Goal: Transaction & Acquisition: Obtain resource

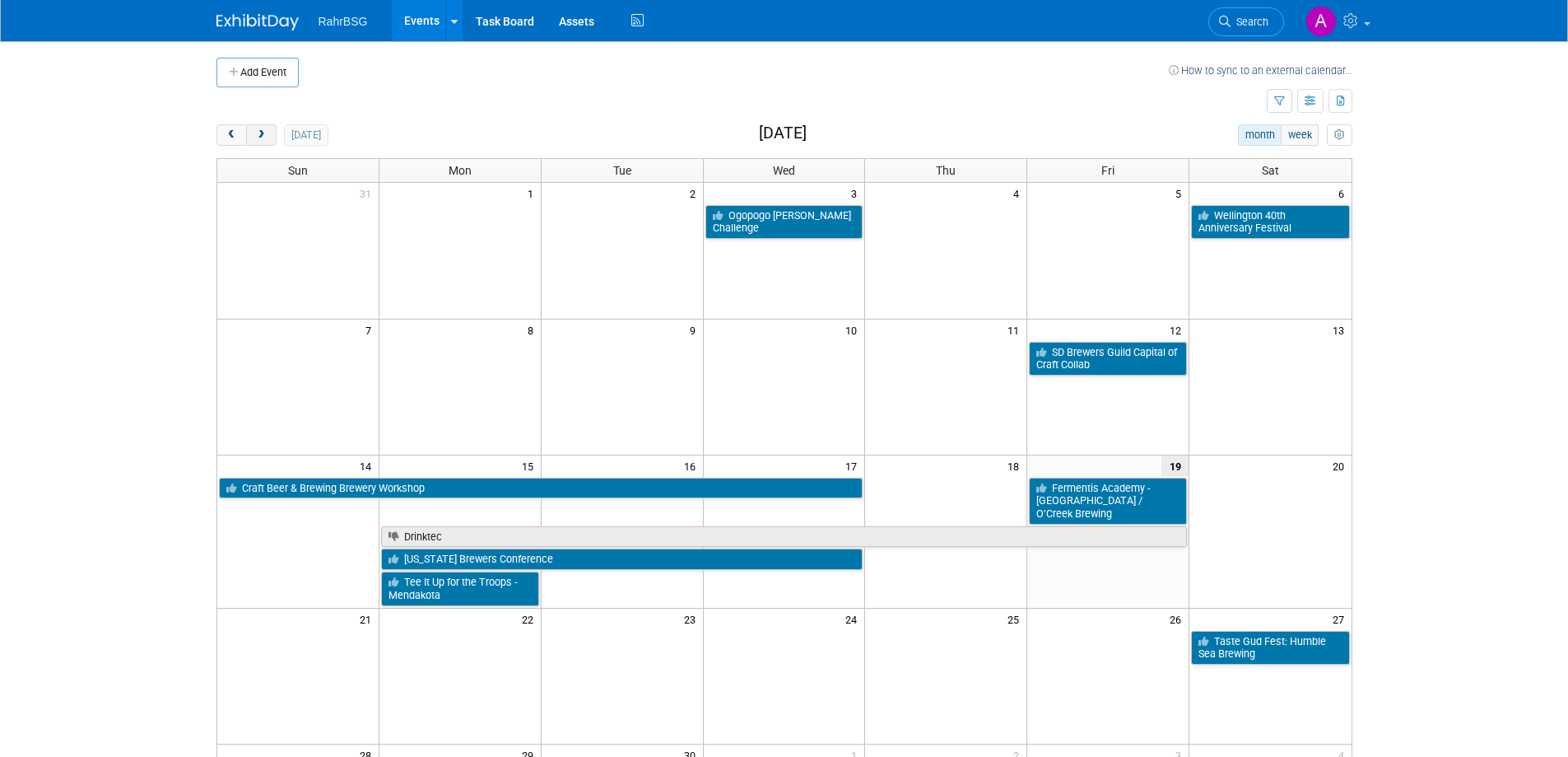
click at [266, 135] on span "next" at bounding box center [262, 136] width 12 height 10
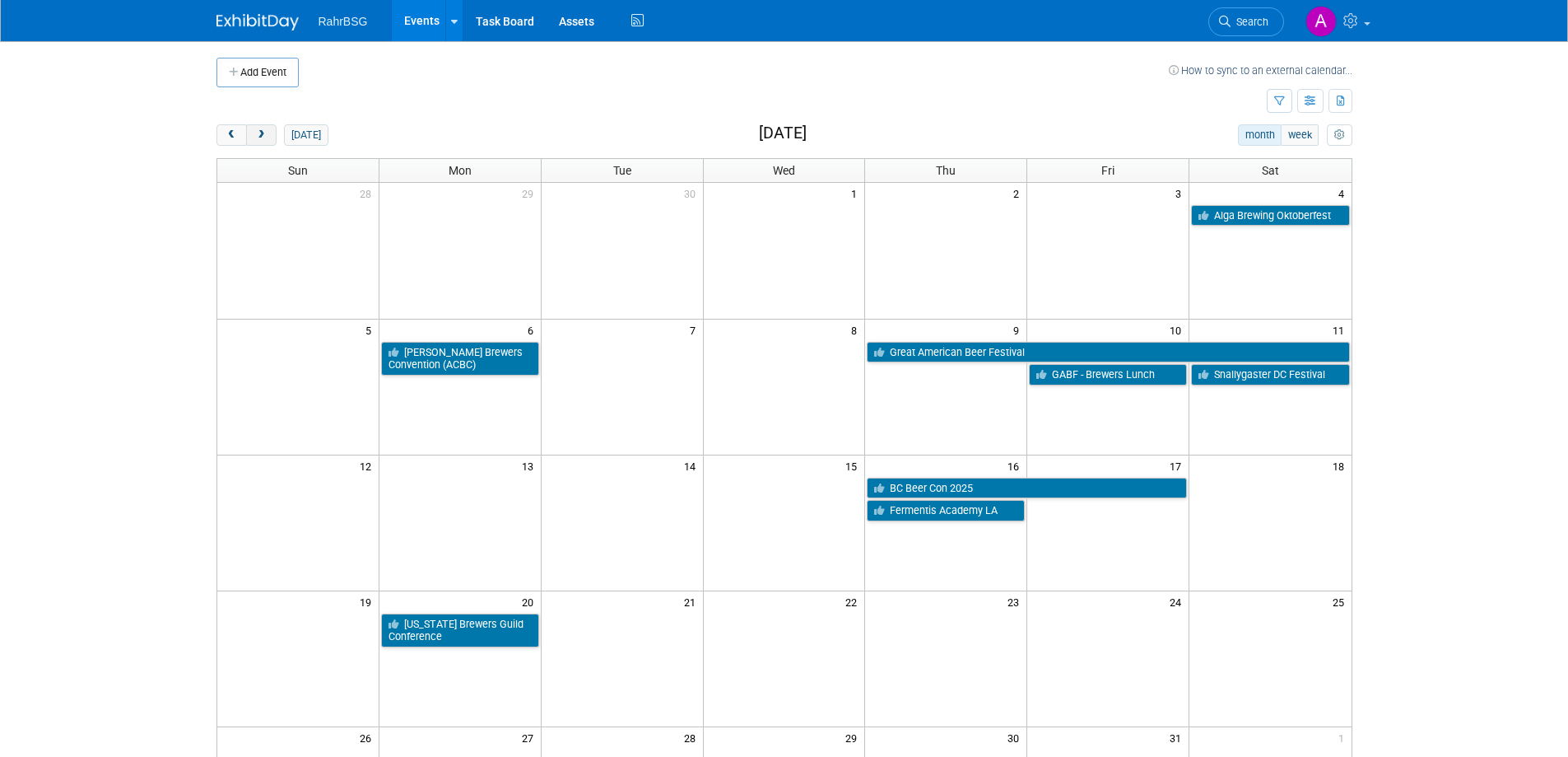
click at [266, 135] on span "next" at bounding box center [262, 136] width 12 height 10
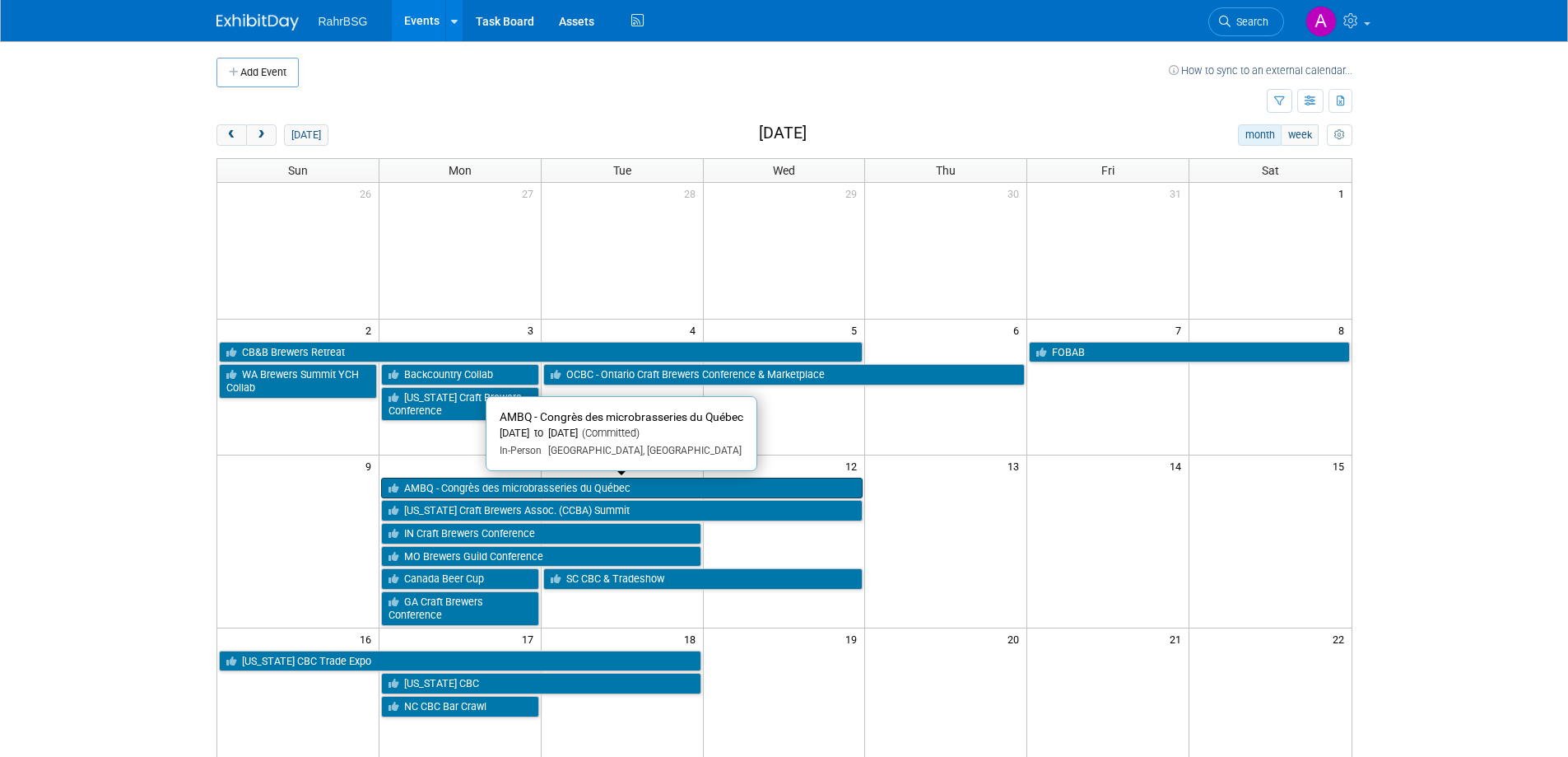
click at [690, 484] on link "AMBQ - Congrès des microbrasseries du Québec" at bounding box center [622, 488] width 482 height 21
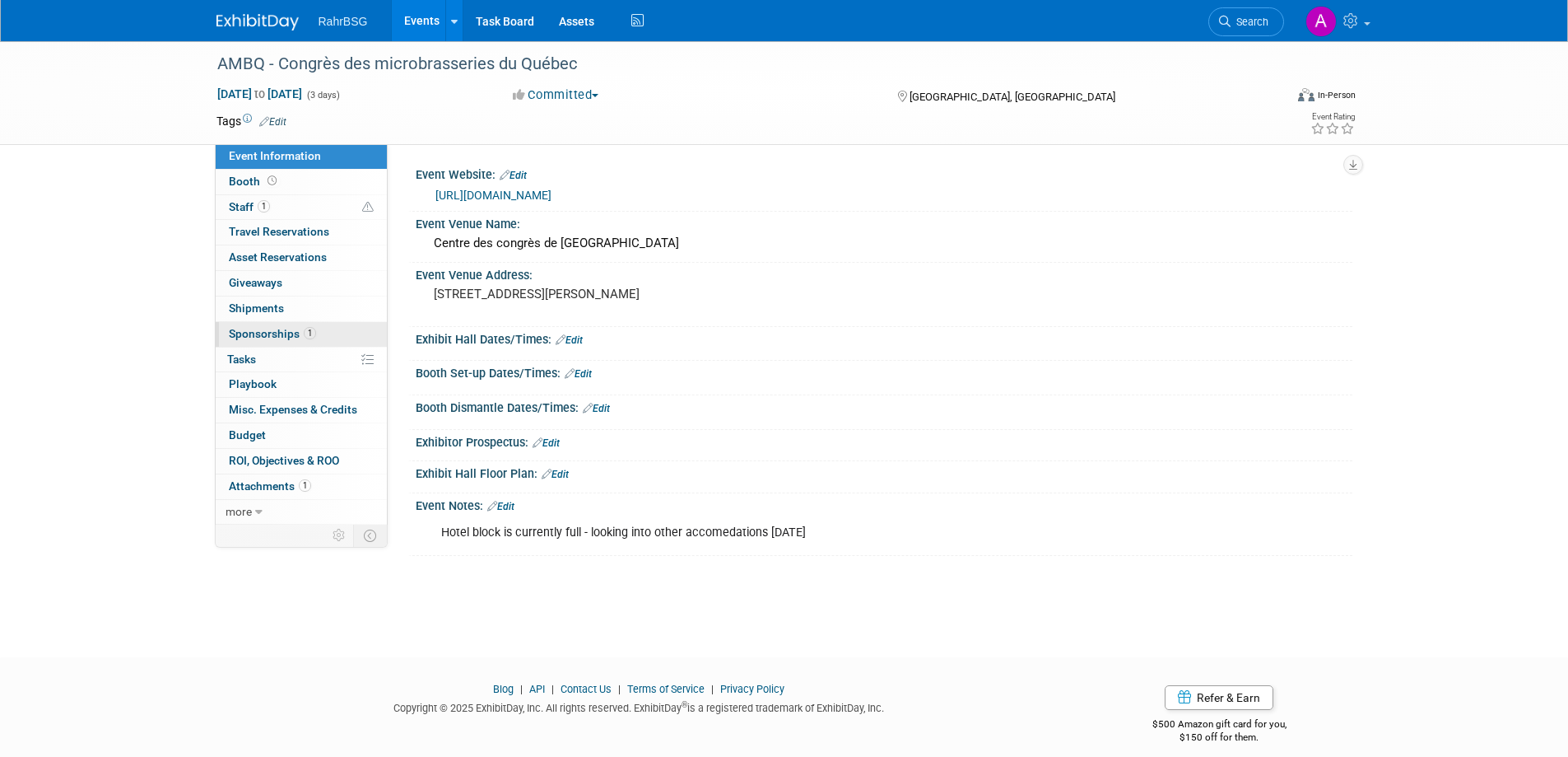
click at [266, 336] on span "Sponsorships 1" at bounding box center [273, 333] width 87 height 13
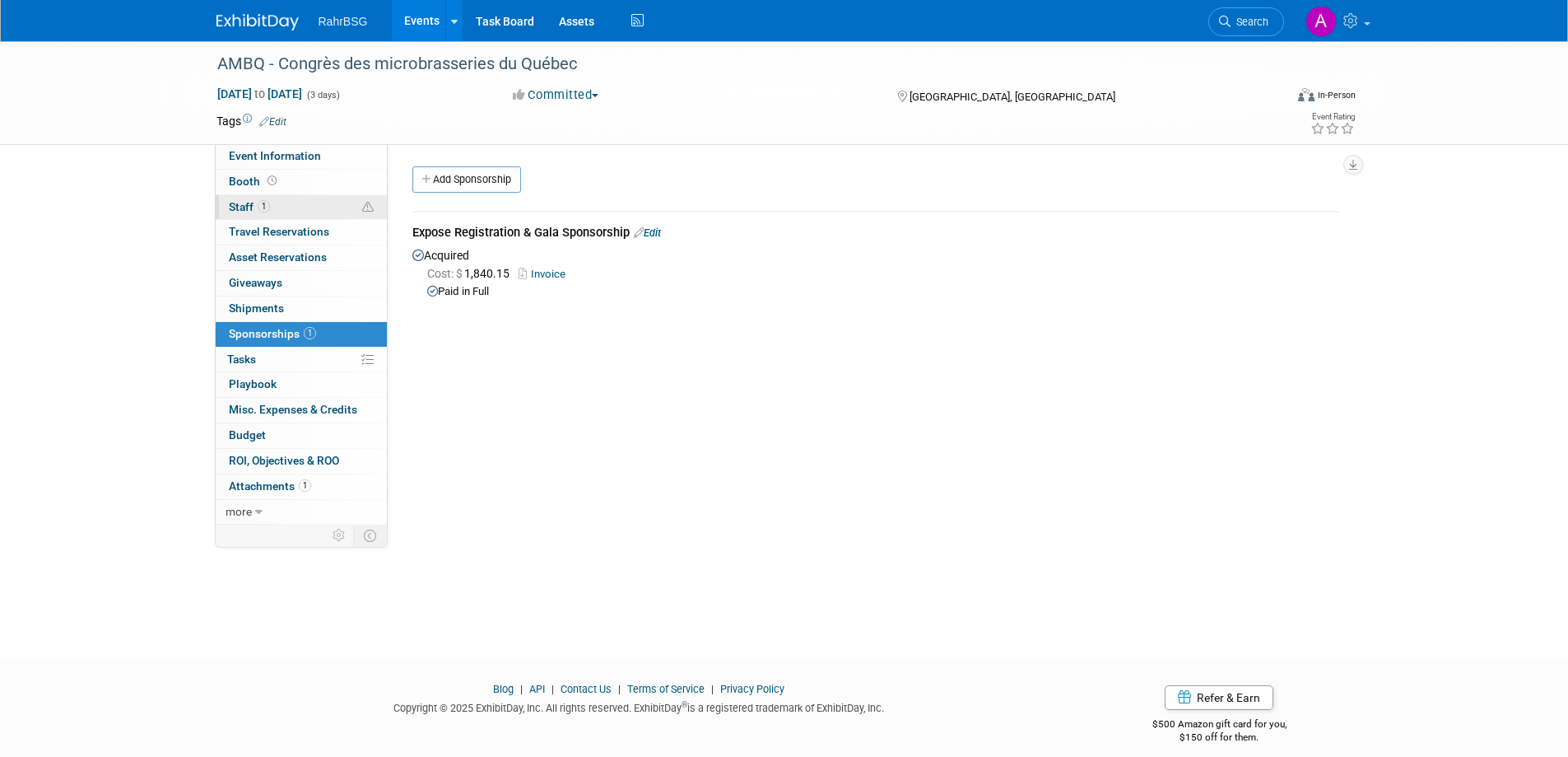
click at [244, 203] on span "Staff 1" at bounding box center [250, 206] width 41 height 13
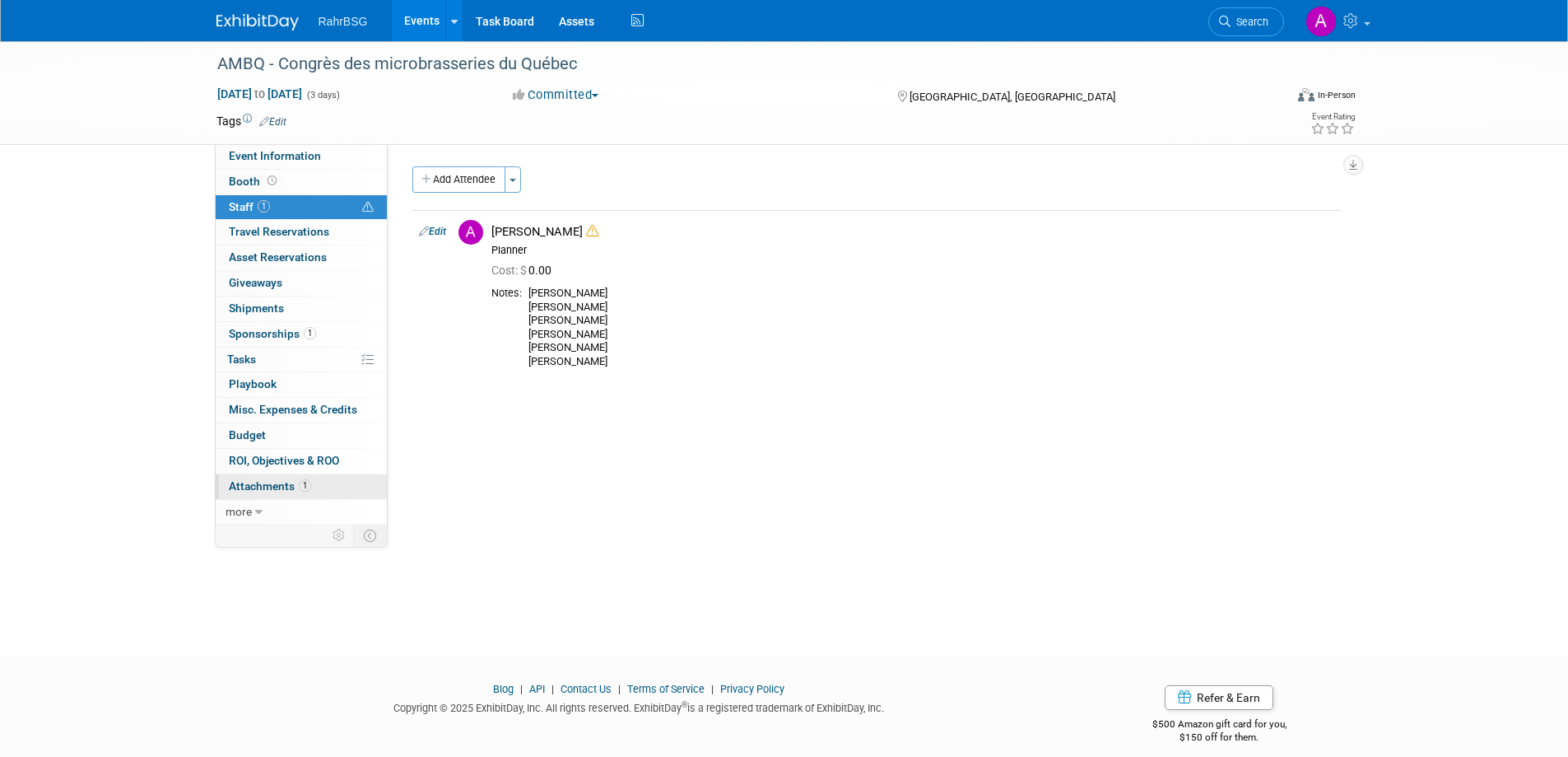
click at [263, 487] on span "Attachments 1" at bounding box center [270, 486] width 82 height 13
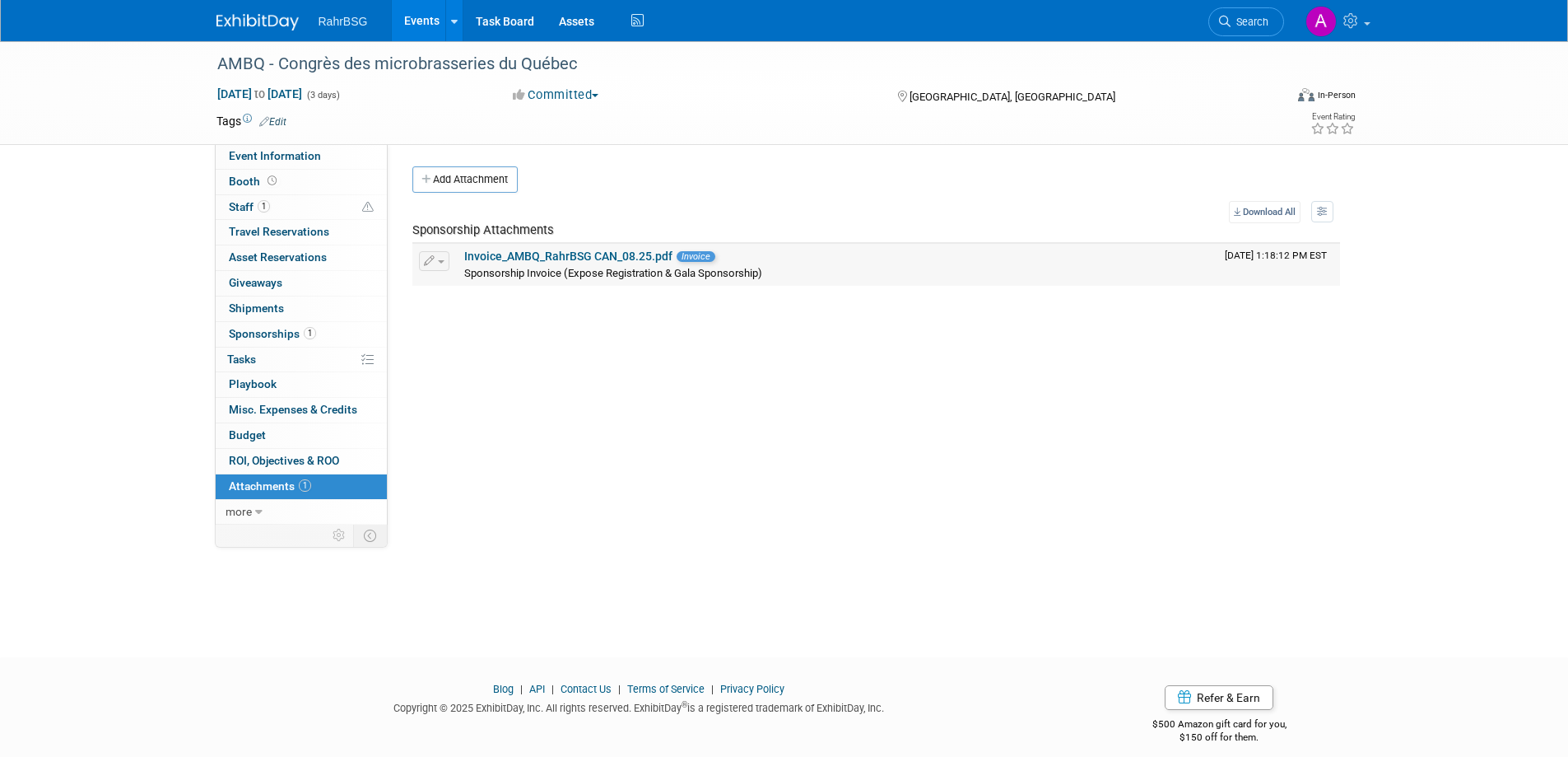
click at [534, 274] on span "Sponsorship Invoice (Expose Registration & Gala Sponsorship)" at bounding box center [612, 273] width 298 height 12
click at [522, 263] on link "Invoice_AMBQ_RahrBSG CAN_08.25.pdf" at bounding box center [568, 256] width 208 height 13
